Goal: Information Seeking & Learning: Learn about a topic

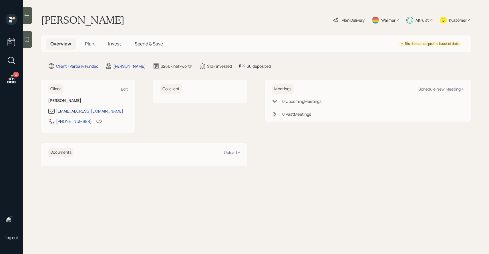
click at [117, 44] on span "Invest" at bounding box center [114, 44] width 13 height 6
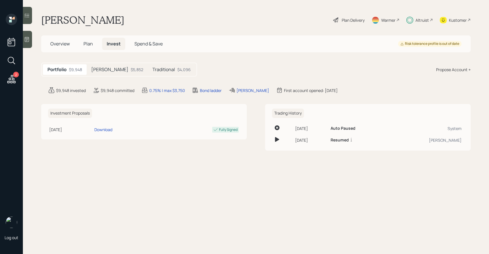
drag, startPoint x: 136, startPoint y: 71, endPoint x: 117, endPoint y: 71, distance: 18.6
click at [152, 71] on h5 "Traditional" at bounding box center [163, 69] width 23 height 5
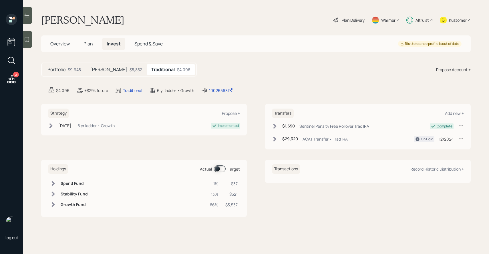
click at [117, 71] on div "[PERSON_NAME] $5,852" at bounding box center [116, 69] width 61 height 11
click at [219, 166] on span at bounding box center [220, 169] width 12 height 7
click at [353, 18] on div "Plan Delivery" at bounding box center [353, 20] width 23 height 6
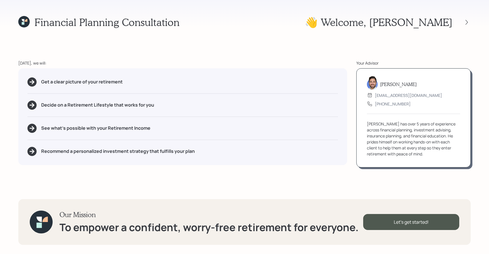
click at [471, 20] on div at bounding box center [462, 22] width 18 height 8
click at [470, 21] on div at bounding box center [467, 22] width 8 height 8
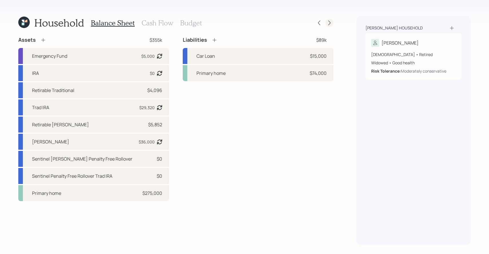
click at [330, 22] on icon at bounding box center [329, 23] width 2 height 5
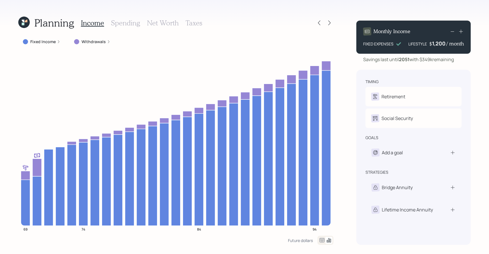
click at [197, 24] on h3 "Taxes" at bounding box center [194, 23] width 17 height 8
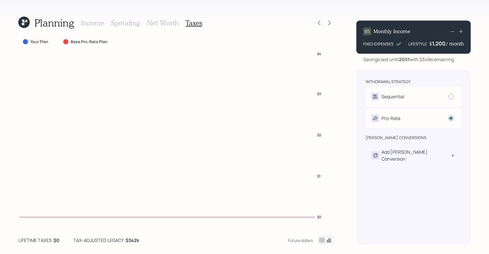
click at [98, 25] on h3 "Income" at bounding box center [92, 23] width 23 height 8
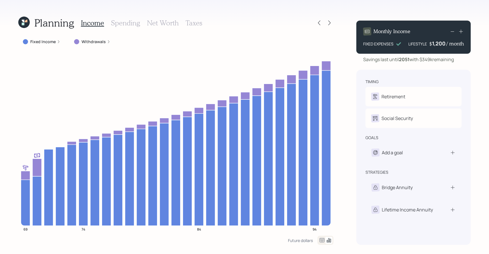
click at [25, 19] on icon at bounding box center [23, 22] width 11 height 11
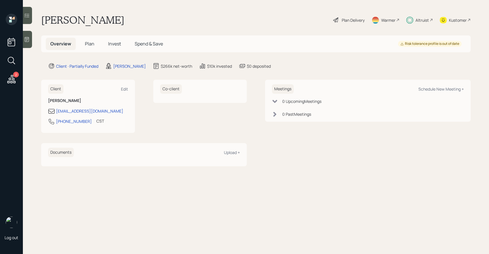
click at [104, 47] on h5 "Invest" at bounding box center [115, 44] width 22 height 12
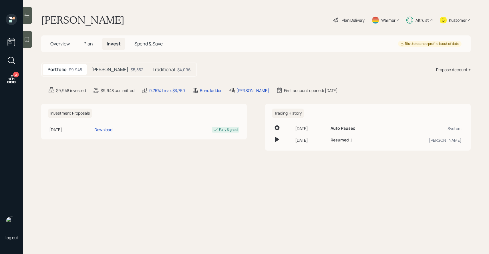
click at [152, 70] on h5 "Traditional" at bounding box center [163, 69] width 23 height 5
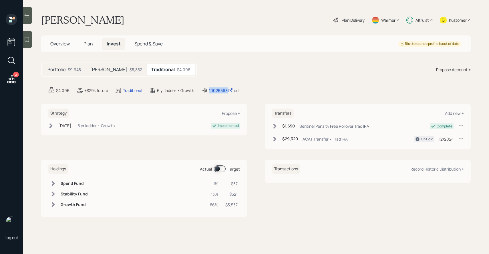
drag, startPoint x: 235, startPoint y: 90, endPoint x: 203, endPoint y: 90, distance: 32.0
click at [203, 90] on div "$4,096 +$29k future Traditional 6 yr ladder • Growth 10026568 edit" at bounding box center [259, 90] width 423 height 7
copy div "10026568"
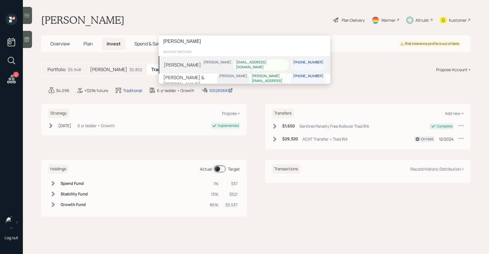
type input "[PERSON_NAME]"
